Goal: Task Accomplishment & Management: Use online tool/utility

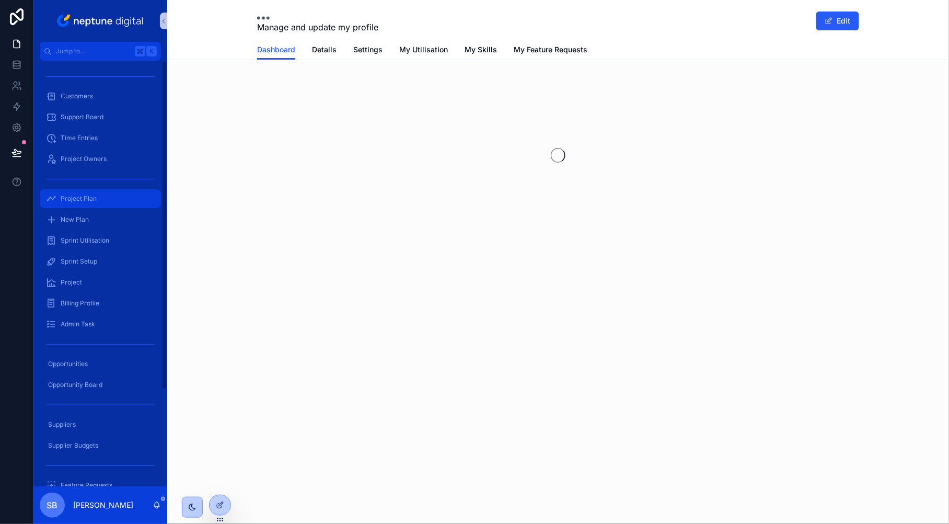
click at [96, 198] on span "Project Plan" at bounding box center [79, 198] width 36 height 8
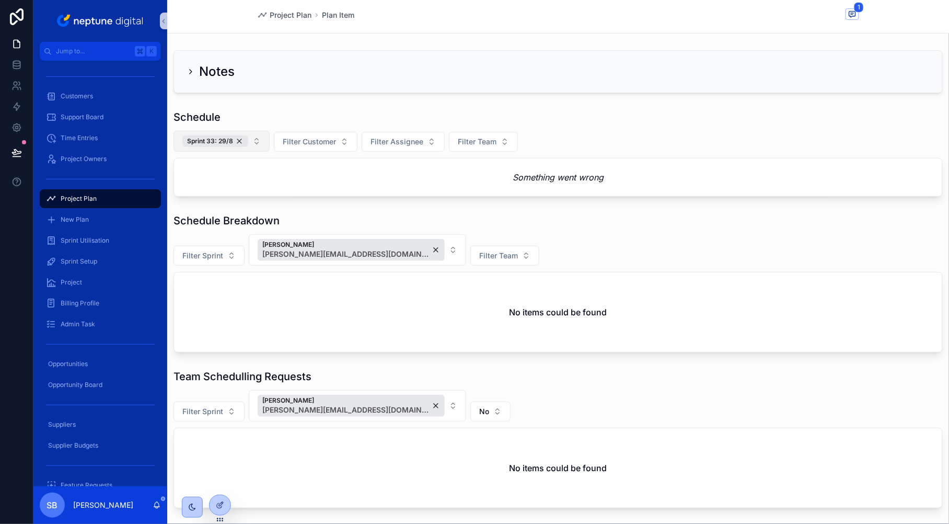
click at [249, 142] on button "Sprint 33: 29/8" at bounding box center [221, 141] width 96 height 21
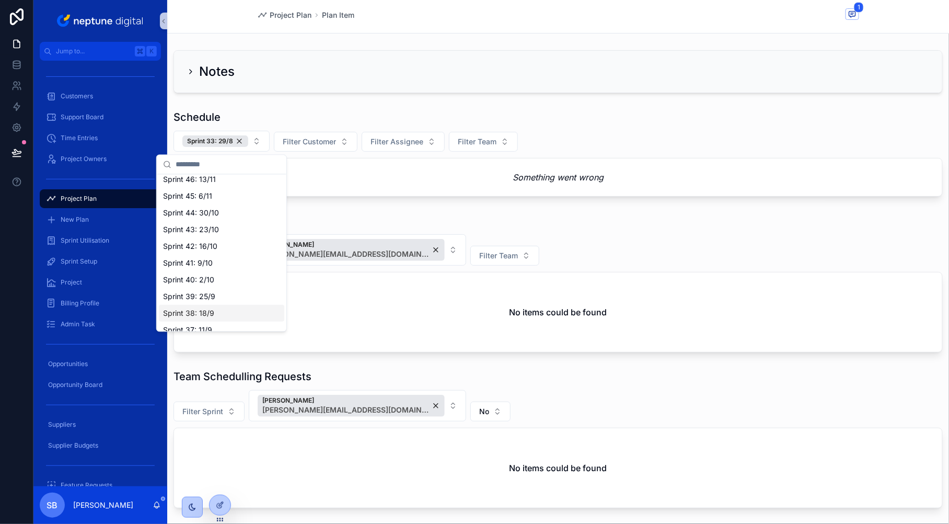
scroll to position [159, 0]
click at [209, 310] on span "Sprint 37: 11/9" at bounding box center [187, 310] width 49 height 10
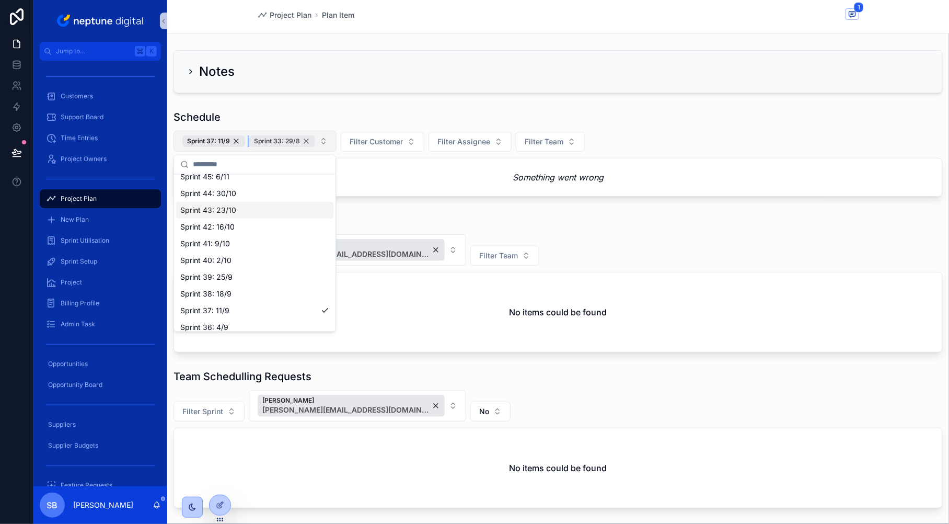
click at [305, 142] on div "Sprint 33: 29/8" at bounding box center [282, 140] width 66 height 11
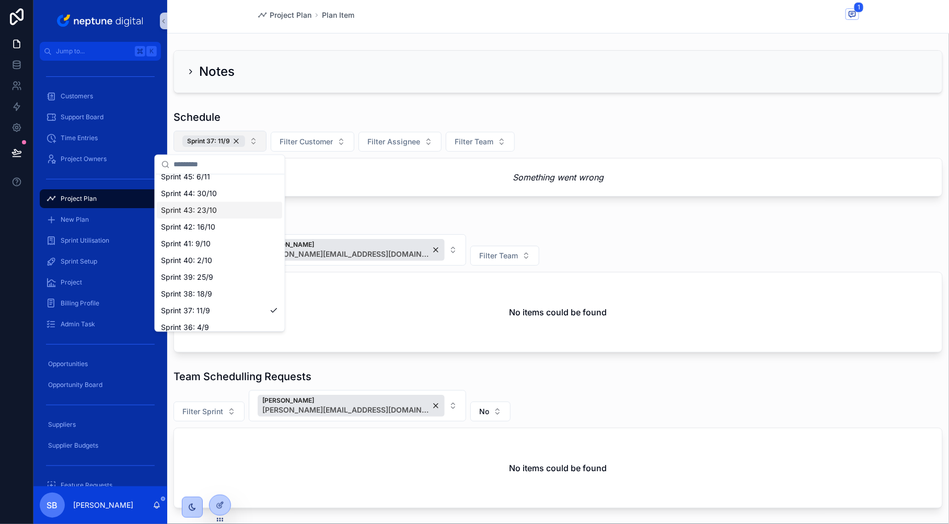
click at [607, 142] on div "Sprint 37: 11/9 Filter Customer Filter Assignee Filter Team" at bounding box center [557, 141] width 769 height 21
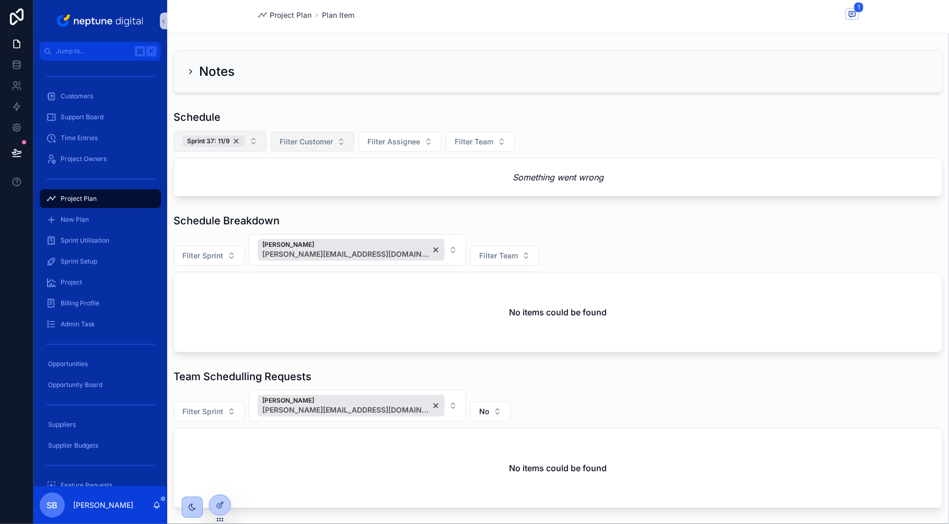
click at [337, 139] on button "Filter Customer" at bounding box center [313, 142] width 84 height 20
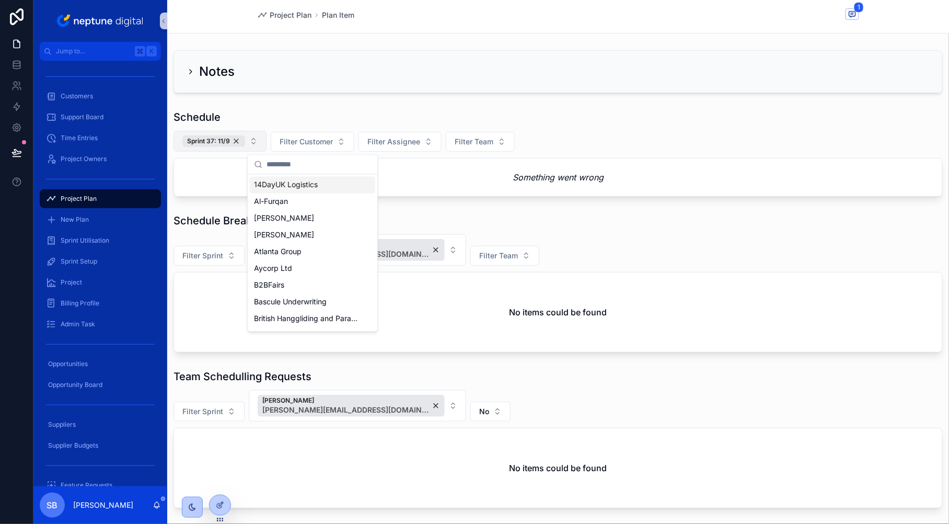
click at [404, 126] on div "Schedule Sprint 37: 11/9 Filter Customer Filter Assignee Filter Team Something …" at bounding box center [557, 153] width 769 height 87
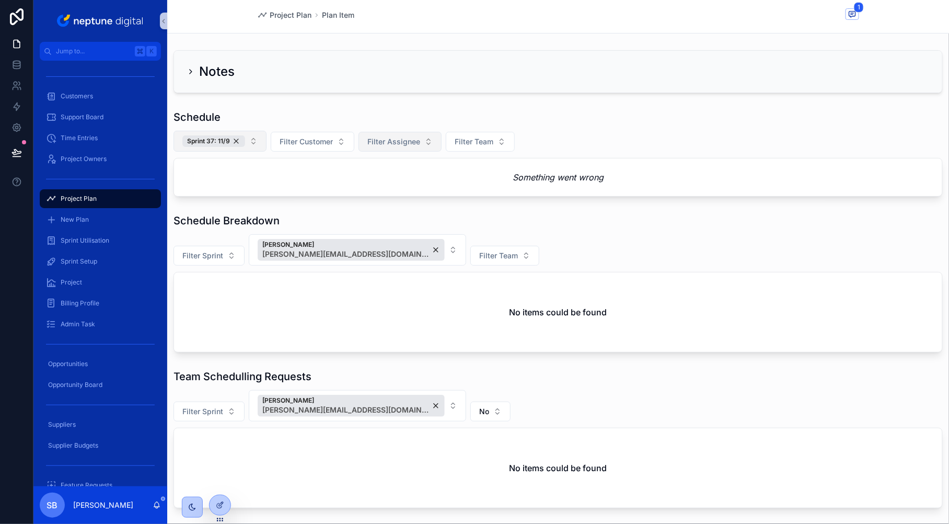
click at [432, 140] on button "Filter Assignee" at bounding box center [399, 142] width 83 height 20
click at [430, 144] on button "Filter Assignee" at bounding box center [399, 142] width 83 height 20
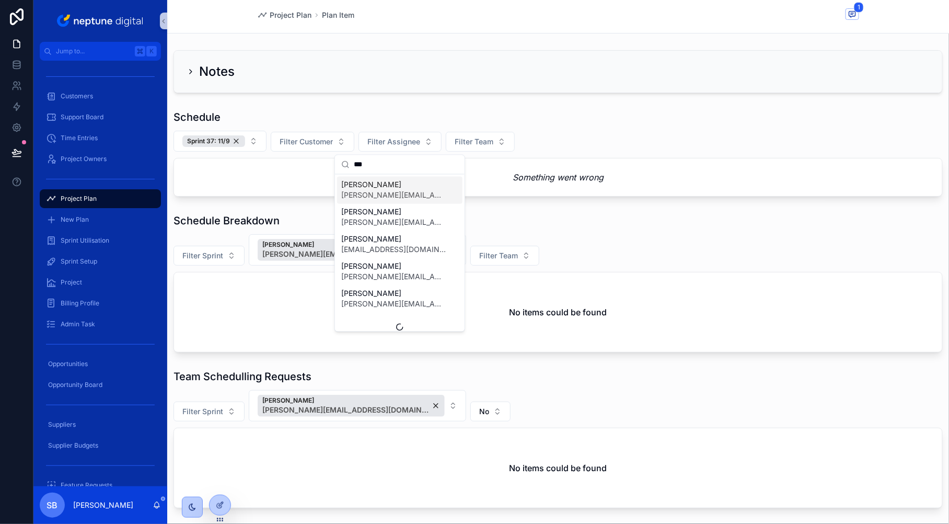
type input "***"
click at [417, 190] on span "[PERSON_NAME][EMAIL_ADDRESS][PERSON_NAME][DOMAIN_NAME]" at bounding box center [393, 195] width 105 height 10
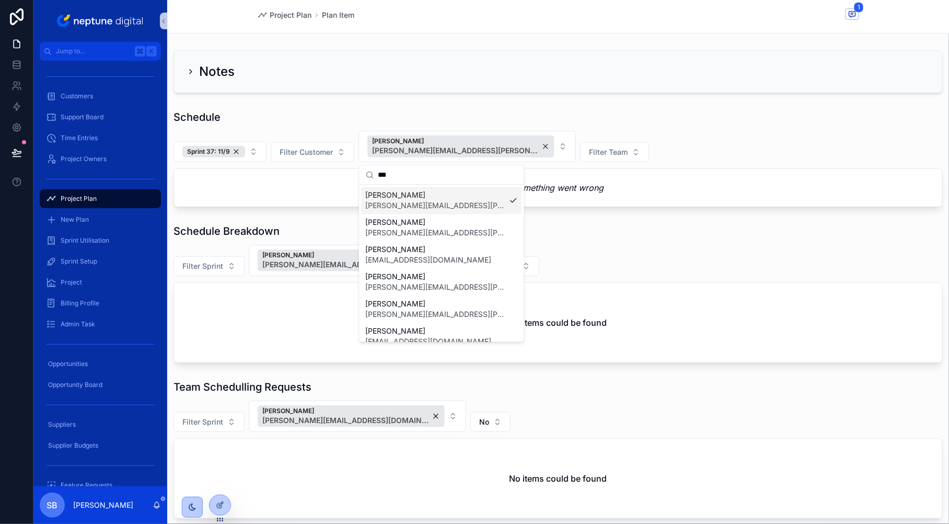
click at [448, 96] on div "Notes" at bounding box center [558, 71] width 782 height 51
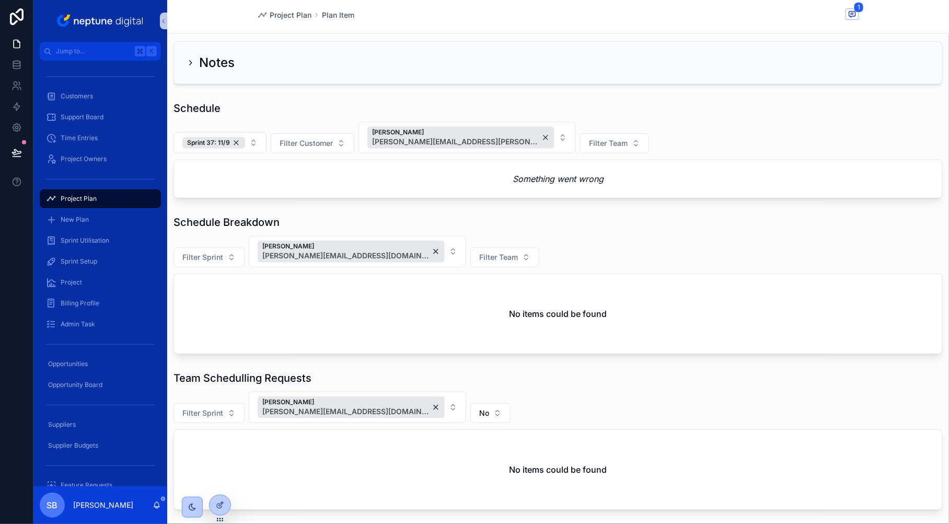
scroll to position [8, 0]
click at [393, 256] on div "Sarah Beete sarah.beete@neptunedigital.co.uk" at bounding box center [351, 252] width 187 height 22
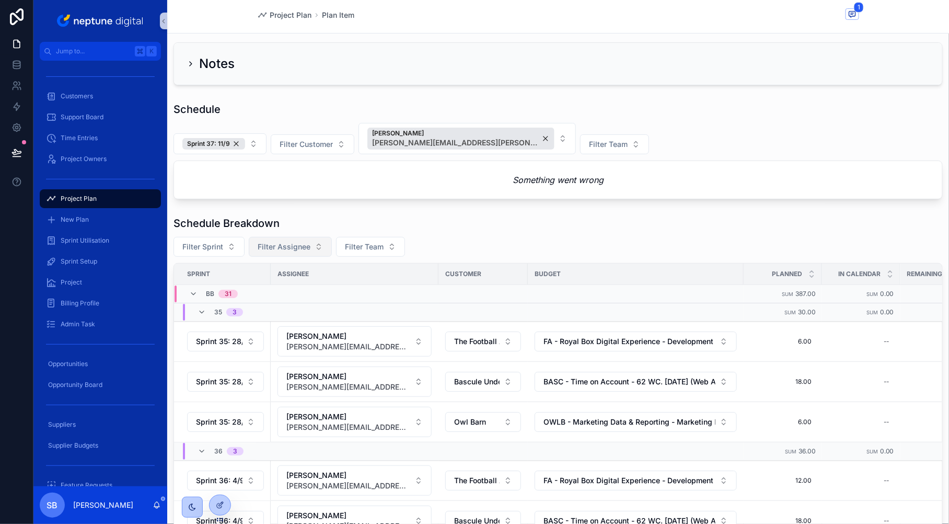
click at [585, 124] on div "Sprint 37: 11/9 Filter Customer Carl Bevis carl.bevis@neptunedigital.co.uk Filt…" at bounding box center [557, 138] width 769 height 31
click at [585, 120] on div "Schedule Sprint 37: 11/9 Filter Customer Carl Bevis carl.bevis@neptunedigital.c…" at bounding box center [557, 150] width 769 height 97
